Goal: Task Accomplishment & Management: Complete application form

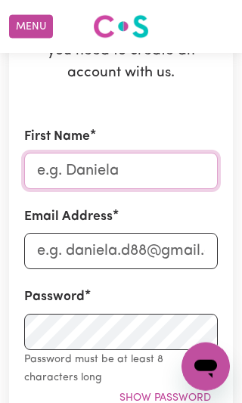
click at [164, 166] on input "First Name" at bounding box center [121, 171] width 194 height 36
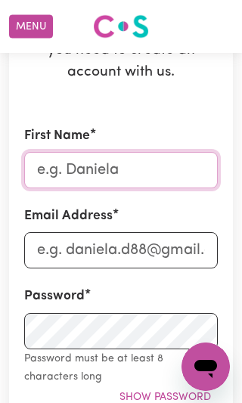
scroll to position [205, 0]
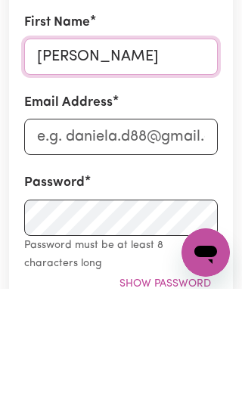
type input "[PERSON_NAME]"
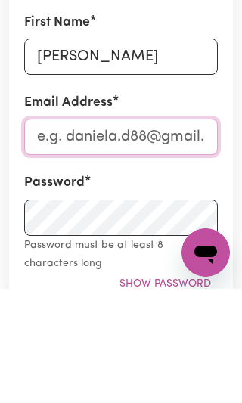
click at [170, 233] on input "Email Address" at bounding box center [121, 251] width 194 height 36
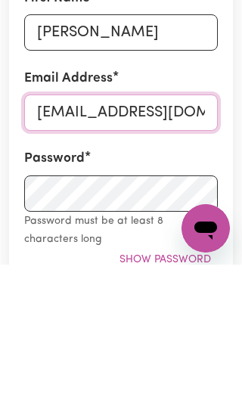
type input "[EMAIL_ADDRESS][DOMAIN_NAME]"
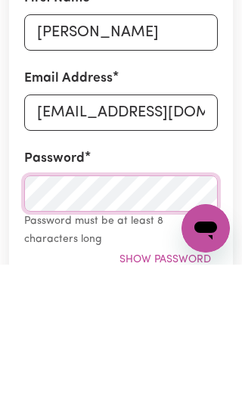
scroll to position [241, 0]
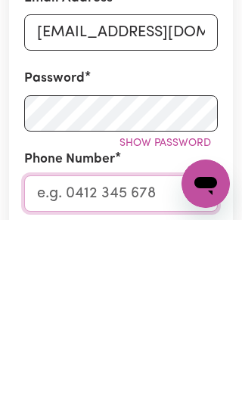
click at [123, 359] on input "Phone Number" at bounding box center [121, 377] width 194 height 36
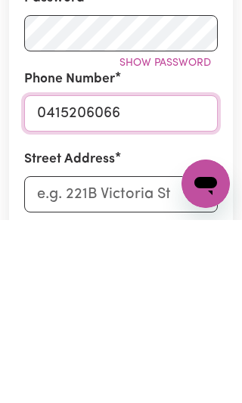
type input "0415206066"
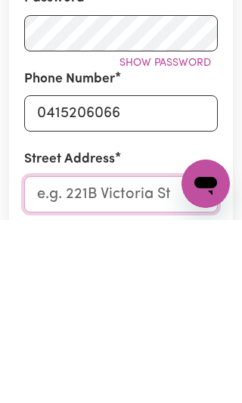
click at [135, 359] on input "Street Address" at bounding box center [121, 377] width 194 height 36
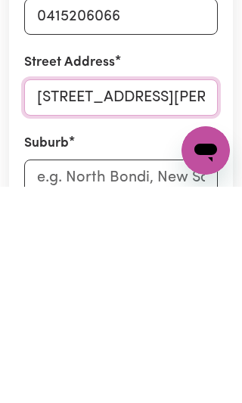
type input "[STREET_ADDRESS][PERSON_NAME]"
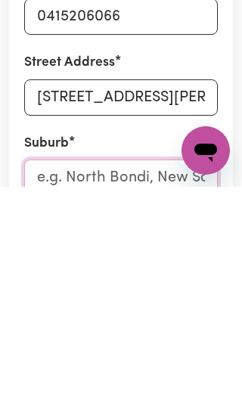
click at [134, 376] on input "text" at bounding box center [121, 394] width 194 height 36
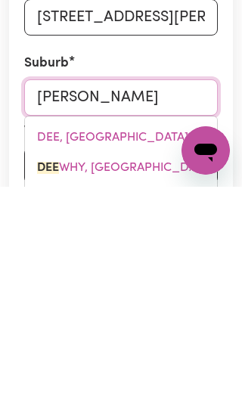
type input "[PERSON_NAME]"
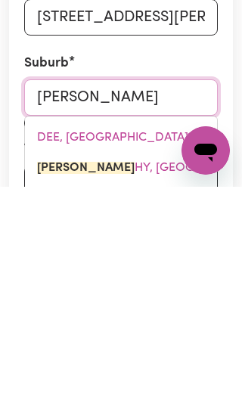
type input "[PERSON_NAME], [GEOGRAPHIC_DATA], 2099"
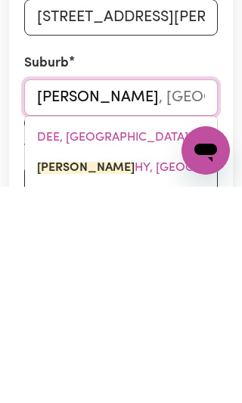
type input "[PERSON_NAME]"
type input "[PERSON_NAME], [GEOGRAPHIC_DATA], 2099"
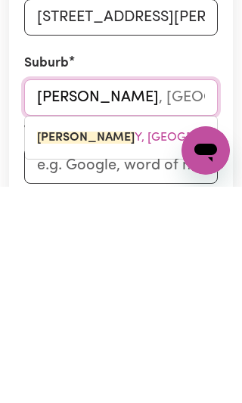
type input "[PERSON_NAME] why"
type input "Dee why, [GEOGRAPHIC_DATA], 2099"
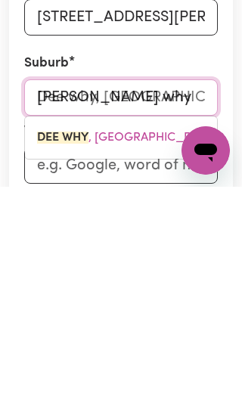
type input "[PERSON_NAME] why"
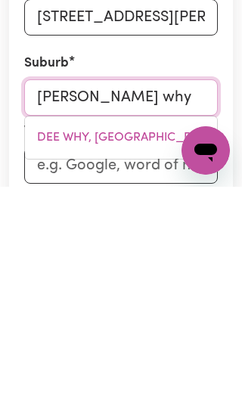
click at [142, 339] on link "DEE WHY, [GEOGRAPHIC_DATA], 2099" at bounding box center [121, 354] width 192 height 30
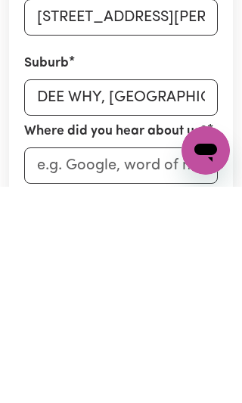
scroll to position [682, 0]
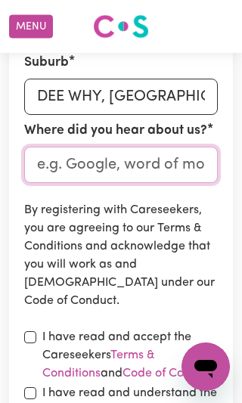
click at [182, 154] on input "Where did you hear about us?" at bounding box center [121, 165] width 194 height 36
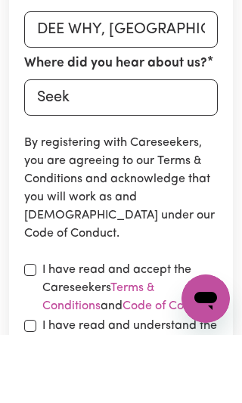
scroll to position [750, 0]
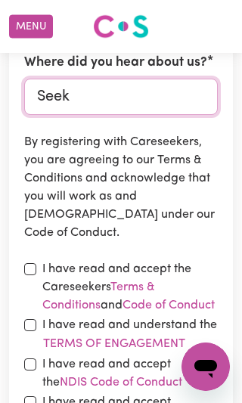
click at [127, 91] on input "Seek" at bounding box center [121, 97] width 194 height 36
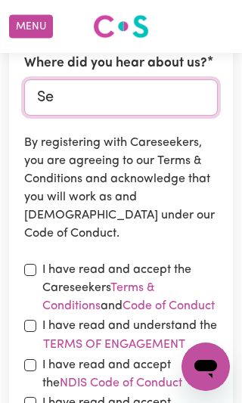
type input "S"
type input "Google"
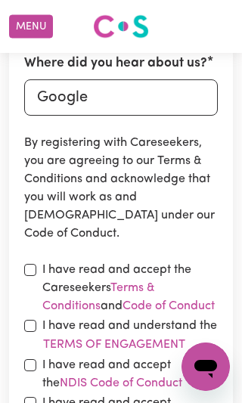
scroll to position [750, 0]
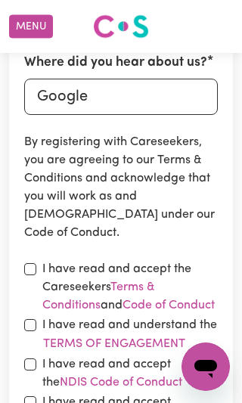
click at [33, 265] on input "checkbox" at bounding box center [30, 269] width 12 height 12
checkbox input "true"
click at [36, 331] on input "checkbox" at bounding box center [30, 325] width 12 height 12
checkbox input "true"
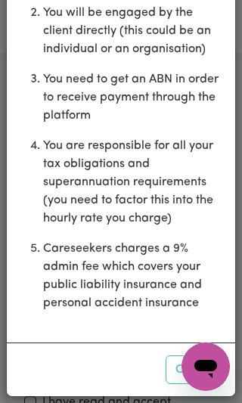
scroll to position [240, 0]
click at [171, 378] on button "Close" at bounding box center [195, 370] width 58 height 29
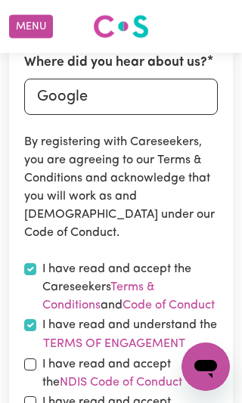
click at [30, 371] on input "checkbox" at bounding box center [30, 365] width 12 height 12
checkbox input "true"
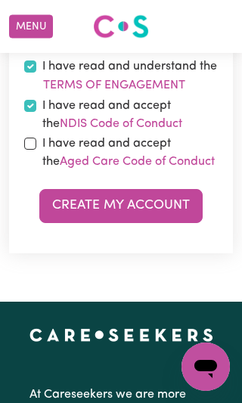
scroll to position [1000, 0]
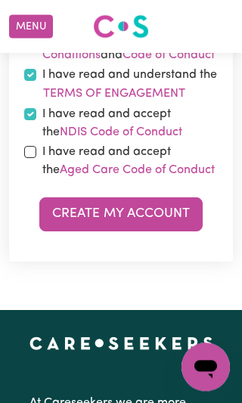
click at [26, 158] on input "checkbox" at bounding box center [30, 152] width 12 height 12
checkbox input "true"
click at [182, 231] on button "Create My Account" at bounding box center [120, 214] width 163 height 33
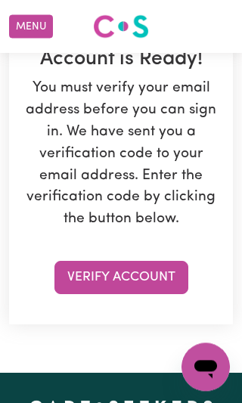
scroll to position [243, 0]
click at [148, 272] on button "Verify Account" at bounding box center [121, 277] width 134 height 33
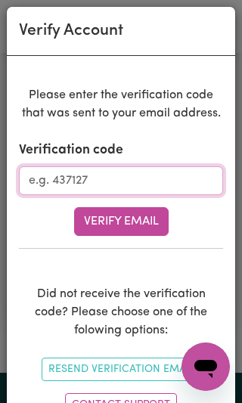
click at [48, 182] on input "Verification code" at bounding box center [121, 180] width 204 height 29
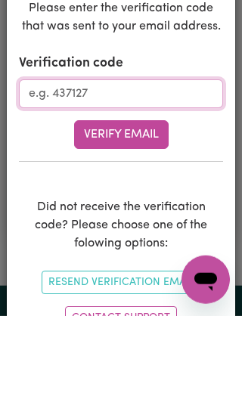
paste input "482121"
type input "482121"
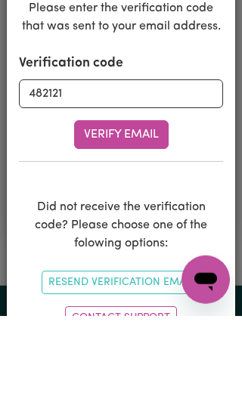
click at [151, 207] on button "Verify Email" at bounding box center [121, 221] width 95 height 29
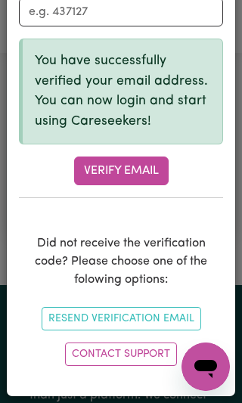
scroll to position [170, 0]
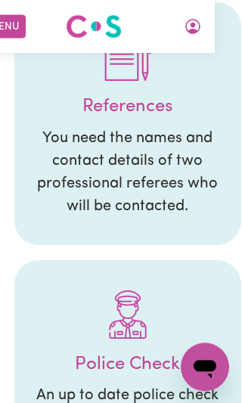
scroll to position [418, 26]
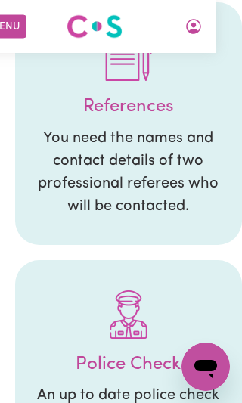
click at [185, 183] on p "You need the names and contact details of two professional referees who will be…" at bounding box center [128, 172] width 197 height 91
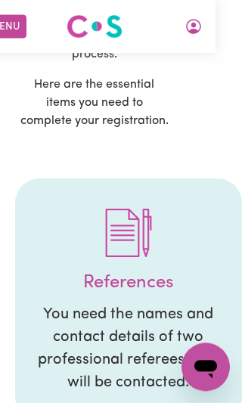
scroll to position [232, 26]
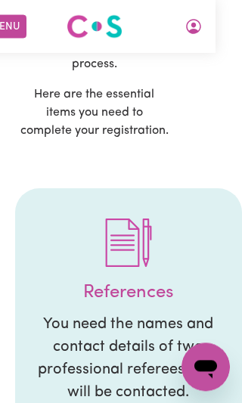
click at [157, 282] on h4 "References" at bounding box center [128, 293] width 197 height 22
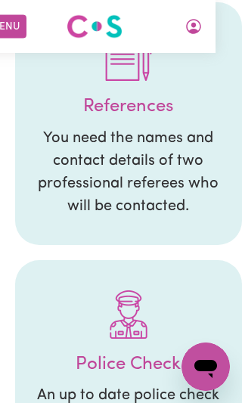
scroll to position [433, 26]
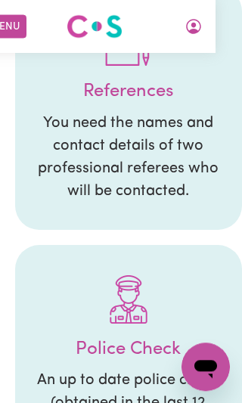
click at [171, 175] on p "You need the names and contact details of two professional referees who will be…" at bounding box center [128, 157] width 197 height 91
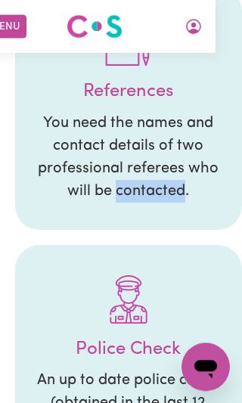
click at [182, 189] on li "References You need the names and contact details of two professional referees …" at bounding box center [128, 108] width 227 height 243
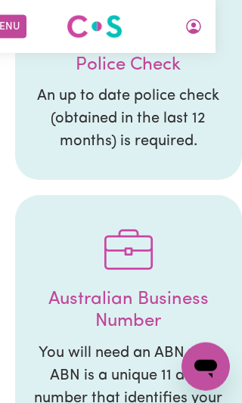
scroll to position [718, 26]
